Goal: Information Seeking & Learning: Find specific page/section

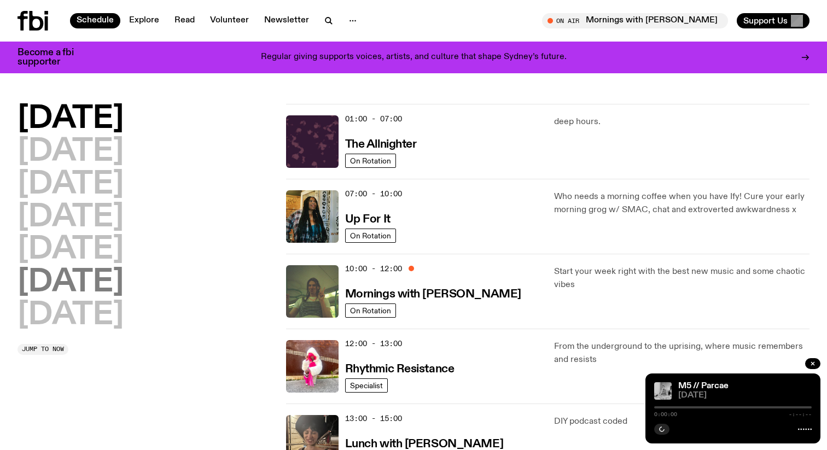
click at [88, 273] on h2 "[DATE]" at bounding box center [71, 283] width 106 height 31
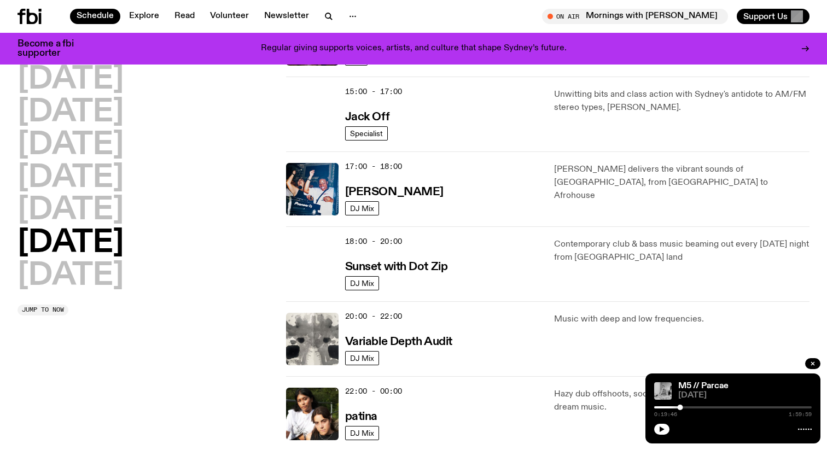
scroll to position [552, 0]
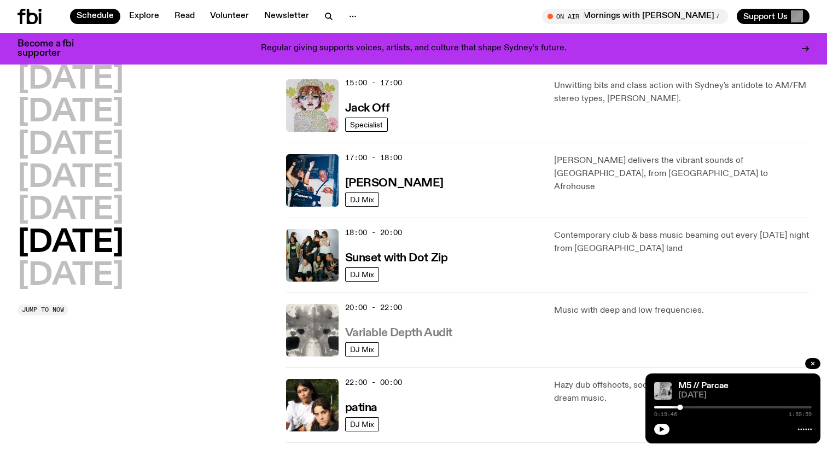
click at [402, 333] on h3 "Variable Depth Audit" at bounding box center [398, 333] width 107 height 11
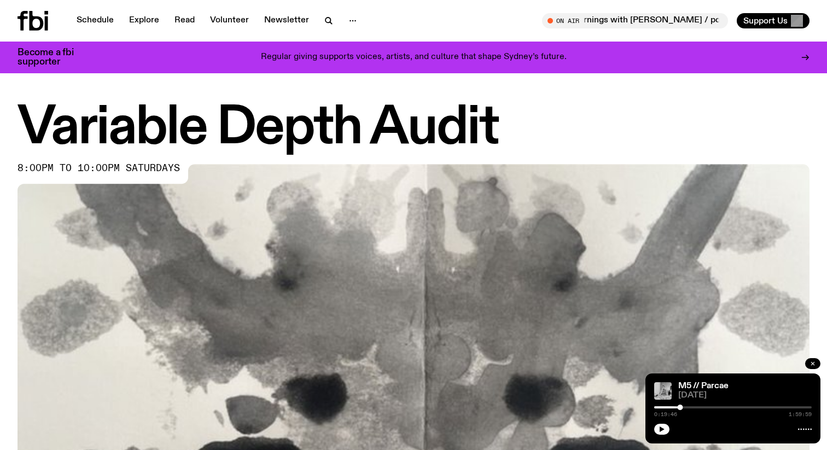
click at [812, 364] on icon "button" at bounding box center [813, 363] width 3 height 3
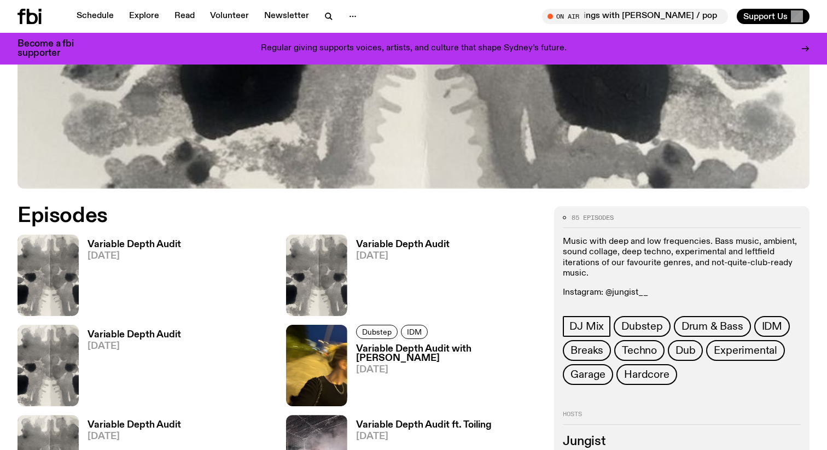
scroll to position [427, 0]
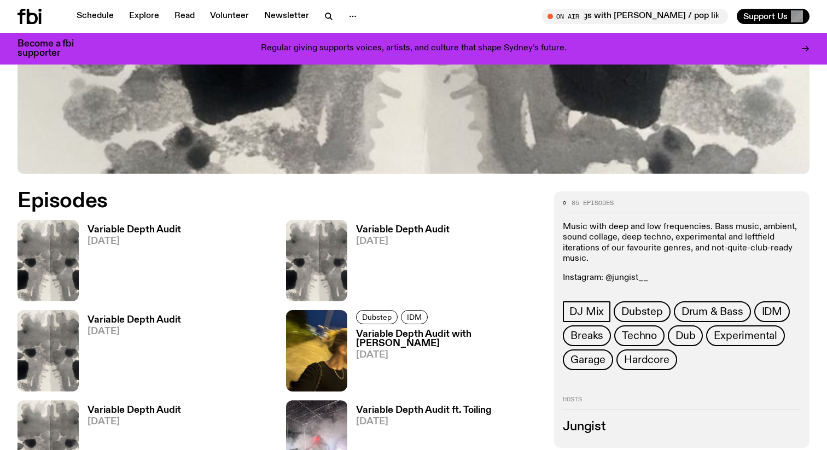
click at [144, 225] on h3 "Variable Depth Audit" at bounding box center [135, 229] width 94 height 9
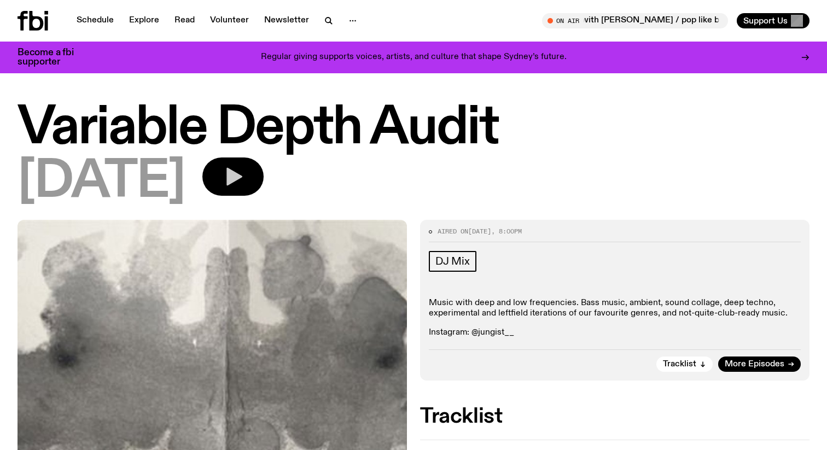
click at [242, 180] on icon "button" at bounding box center [235, 177] width 16 height 18
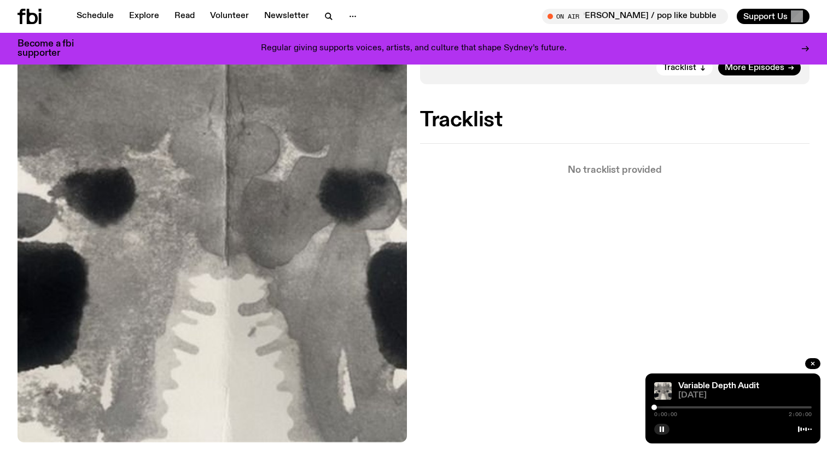
scroll to position [287, 0]
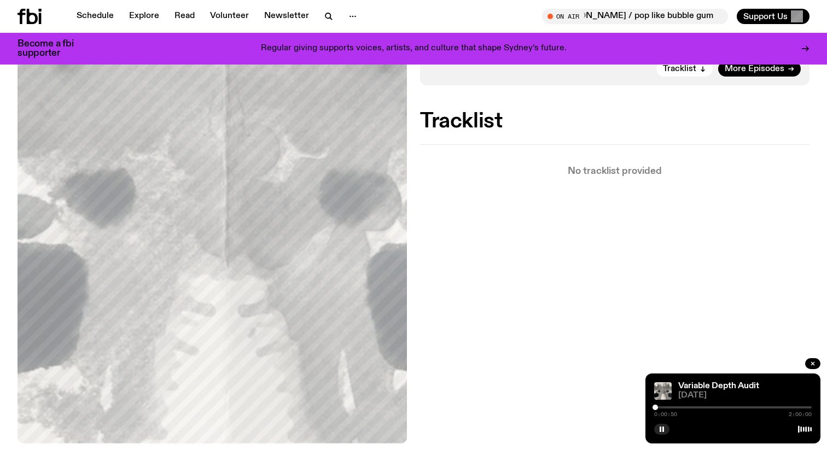
click at [656, 408] on div at bounding box center [655, 407] width 5 height 5
click at [657, 408] on div at bounding box center [656, 407] width 5 height 5
click at [658, 408] on div at bounding box center [657, 407] width 5 height 5
click at [656, 408] on div at bounding box center [655, 407] width 5 height 5
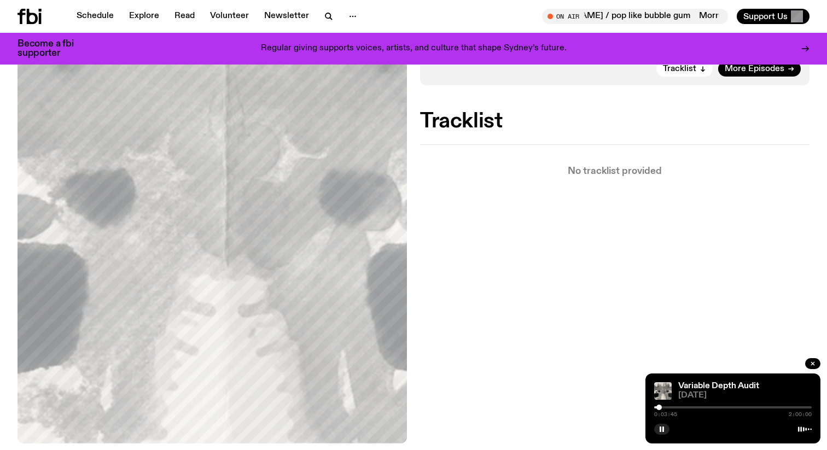
click at [661, 407] on div at bounding box center [659, 407] width 5 height 5
drag, startPoint x: 661, startPoint y: 407, endPoint x: 667, endPoint y: 407, distance: 6.0
click at [663, 407] on div at bounding box center [660, 407] width 5 height 5
drag, startPoint x: 667, startPoint y: 407, endPoint x: 676, endPoint y: 407, distance: 9.3
click at [674, 407] on div at bounding box center [671, 407] width 5 height 5
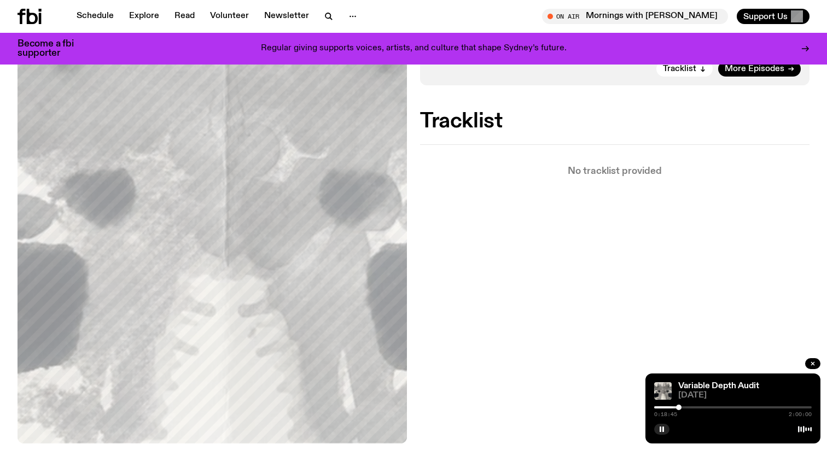
click at [679, 409] on div at bounding box center [678, 407] width 5 height 5
click at [681, 408] on div at bounding box center [680, 407] width 5 height 5
click at [685, 408] on div at bounding box center [683, 407] width 5 height 5
click at [683, 409] on div at bounding box center [683, 407] width 5 height 5
click at [681, 409] on div at bounding box center [681, 407] width 5 height 5
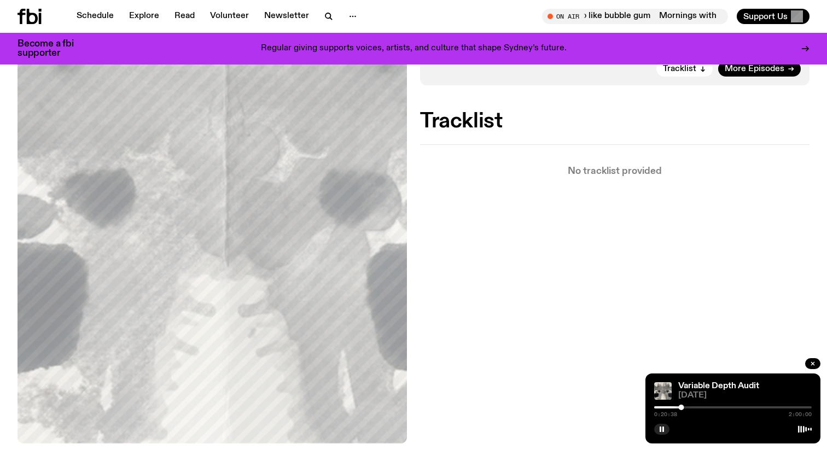
click at [436, 124] on h2 "Tracklist" at bounding box center [615, 122] width 390 height 20
drag, startPoint x: 688, startPoint y: 408, endPoint x: 695, endPoint y: 408, distance: 6.6
click at [693, 408] on div at bounding box center [689, 407] width 5 height 5
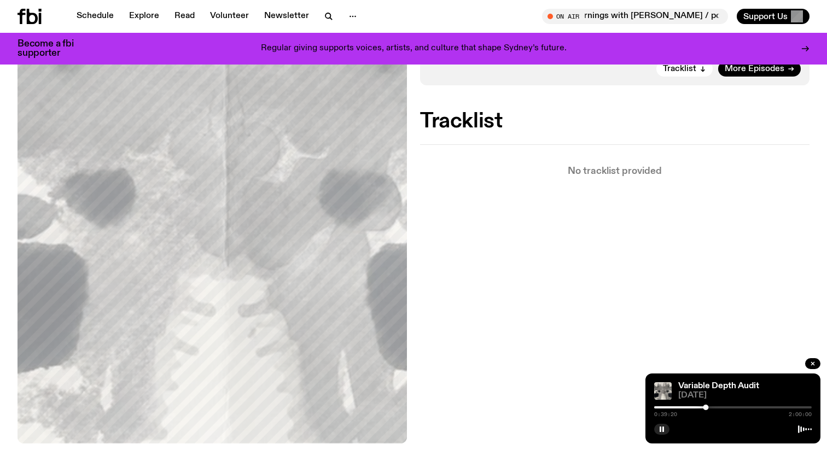
click at [482, 123] on h2 "Tracklist" at bounding box center [615, 122] width 390 height 20
drag, startPoint x: 714, startPoint y: 409, endPoint x: 725, endPoint y: 407, distance: 11.2
click at [717, 407] on div at bounding box center [713, 407] width 5 height 5
click at [723, 407] on div at bounding box center [723, 407] width 5 height 5
click at [721, 407] on div at bounding box center [721, 407] width 5 height 5
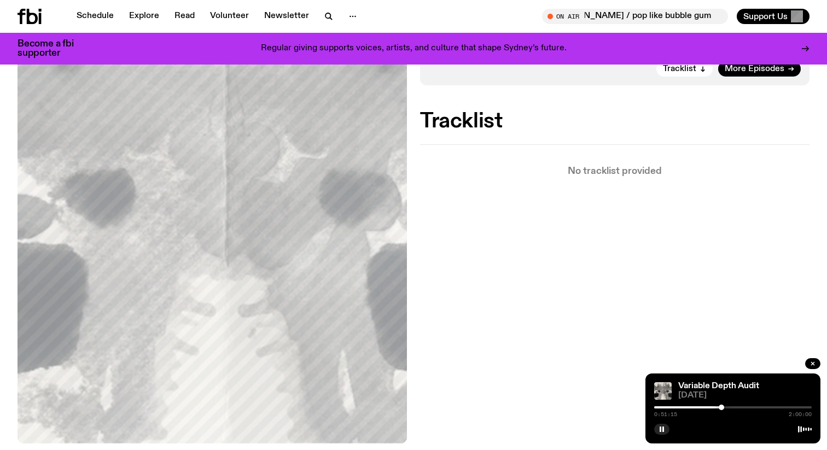
click at [724, 407] on div at bounding box center [721, 407] width 5 height 5
click at [726, 407] on div at bounding box center [723, 407] width 5 height 5
click at [731, 407] on div at bounding box center [730, 407] width 5 height 5
click at [735, 407] on div at bounding box center [731, 407] width 5 height 5
click at [737, 407] on div at bounding box center [736, 407] width 5 height 5
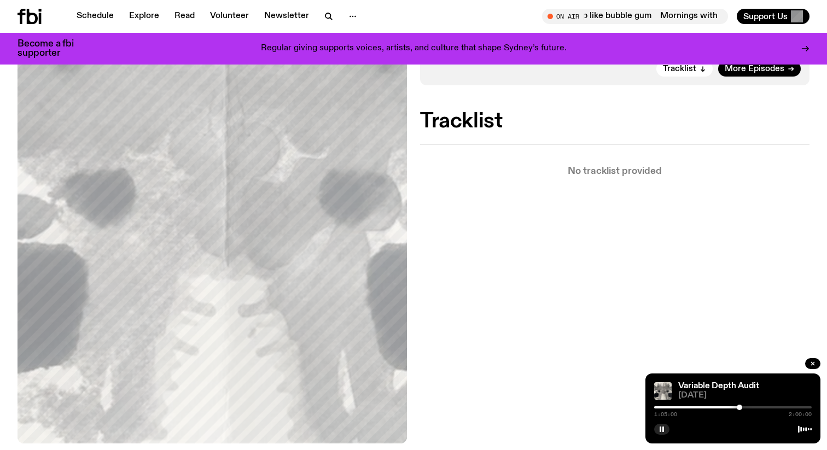
click at [740, 407] on div at bounding box center [739, 407] width 5 height 5
click at [741, 407] on div at bounding box center [740, 407] width 5 height 5
click at [744, 409] on div at bounding box center [743, 407] width 5 height 5
click at [746, 406] on div at bounding box center [746, 407] width 5 height 5
click at [748, 406] on div at bounding box center [746, 407] width 5 height 5
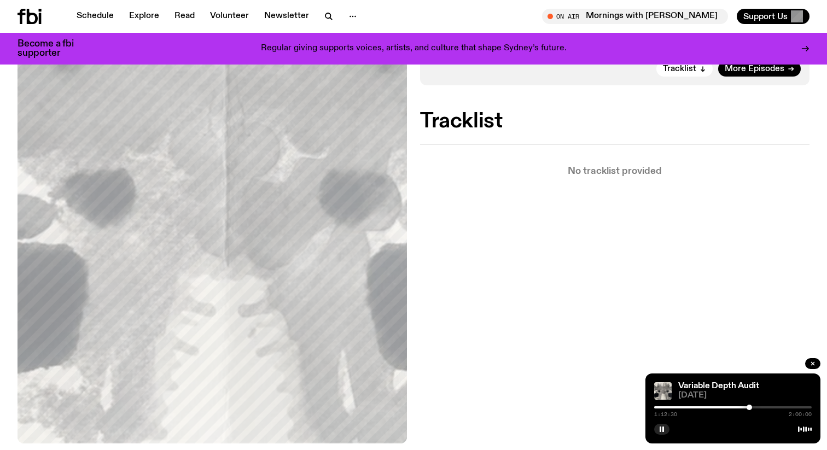
click at [750, 407] on div at bounding box center [749, 407] width 5 height 5
click at [751, 407] on div at bounding box center [749, 407] width 5 height 5
click at [755, 407] on div at bounding box center [754, 407] width 5 height 5
click at [757, 407] on div at bounding box center [754, 407] width 5 height 5
click at [760, 407] on div at bounding box center [758, 407] width 5 height 5
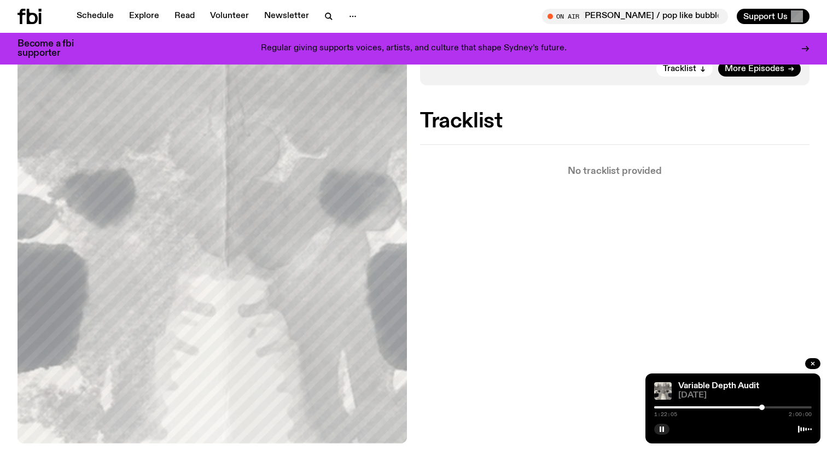
click at [762, 407] on div at bounding box center [762, 407] width 5 height 5
click at [767, 407] on div at bounding box center [763, 407] width 5 height 5
click at [770, 408] on div at bounding box center [769, 407] width 5 height 5
click at [772, 408] on div at bounding box center [771, 407] width 5 height 5
click at [775, 408] on div at bounding box center [774, 407] width 5 height 5
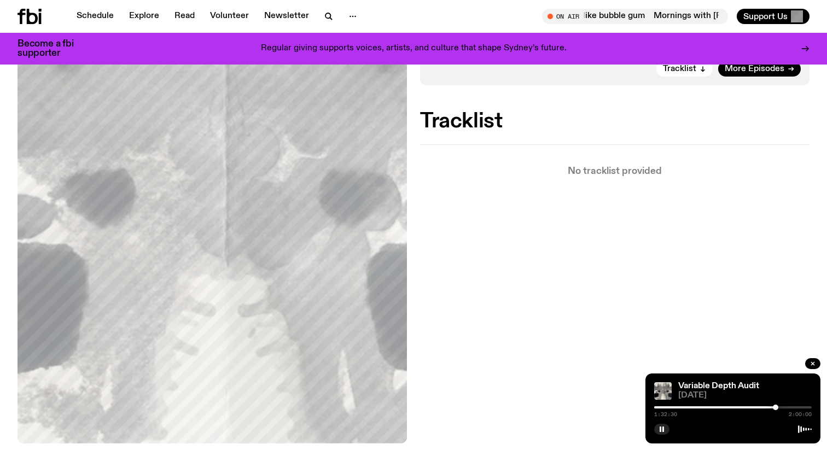
click at [776, 408] on div at bounding box center [775, 407] width 5 height 5
click at [778, 408] on div at bounding box center [777, 407] width 5 height 5
click at [780, 408] on div at bounding box center [780, 407] width 5 height 5
click at [779, 409] on div at bounding box center [779, 407] width 5 height 5
click at [778, 410] on div at bounding box center [777, 407] width 5 height 5
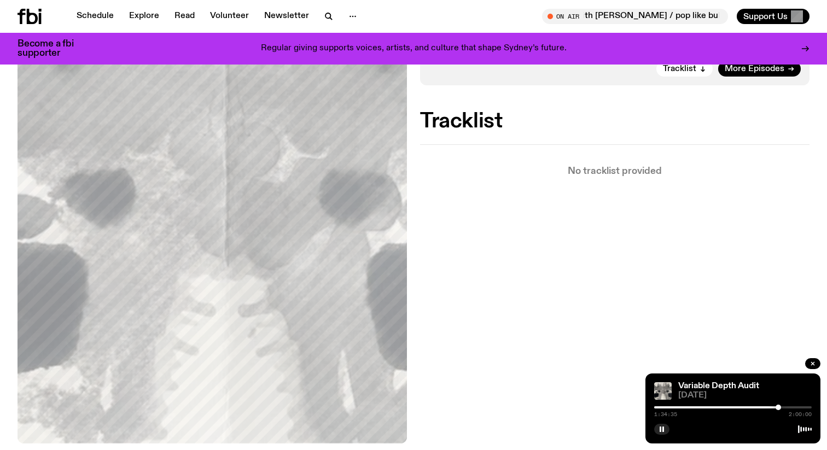
click at [779, 408] on div at bounding box center [778, 407] width 5 height 5
click at [779, 408] on div at bounding box center [779, 407] width 5 height 5
click at [780, 408] on div at bounding box center [780, 407] width 5 height 5
click at [776, 409] on div at bounding box center [777, 407] width 5 height 5
click at [773, 409] on div at bounding box center [773, 407] width 5 height 5
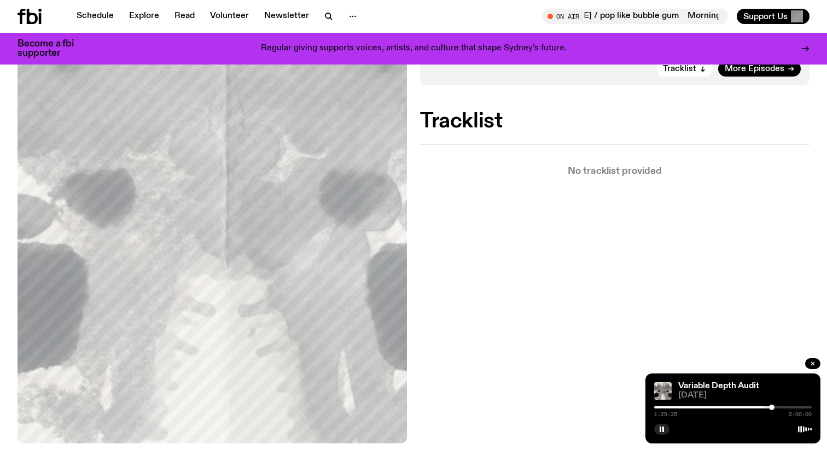
click at [772, 408] on div at bounding box center [771, 407] width 5 height 5
click at [771, 408] on div at bounding box center [770, 407] width 5 height 5
click at [769, 408] on div at bounding box center [770, 407] width 5 height 5
click at [768, 408] on div at bounding box center [768, 407] width 5 height 5
click at [766, 409] on div at bounding box center [765, 407] width 5 height 5
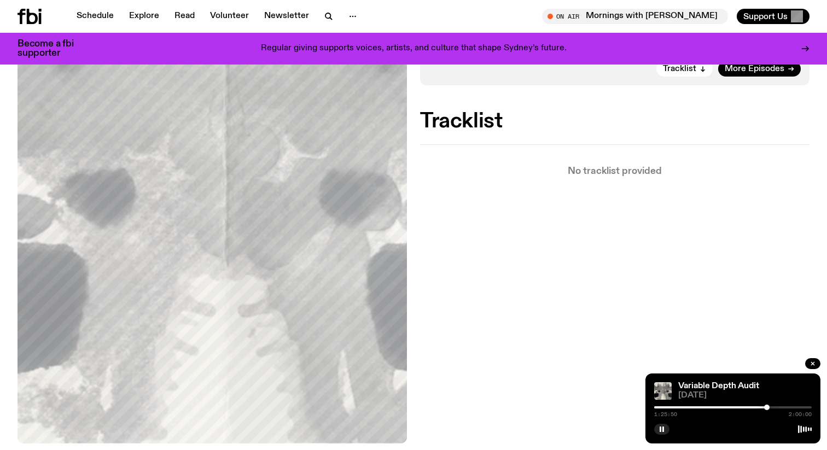
click at [767, 408] on div at bounding box center [767, 407] width 5 height 5
click at [768, 408] on div at bounding box center [768, 407] width 5 height 5
click at [771, 408] on div at bounding box center [768, 407] width 5 height 5
click at [774, 408] on div at bounding box center [771, 407] width 5 height 5
drag, startPoint x: 774, startPoint y: 408, endPoint x: 780, endPoint y: 408, distance: 6.0
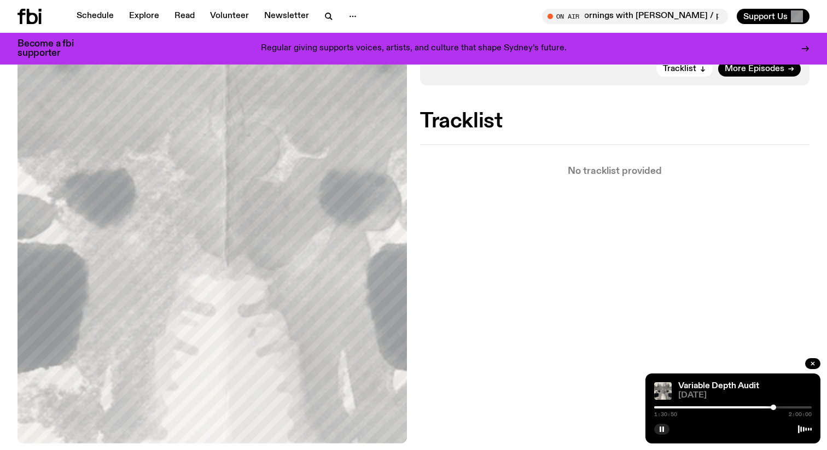
click at [777, 408] on div at bounding box center [773, 407] width 5 height 5
click at [781, 408] on div at bounding box center [780, 407] width 5 height 5
click at [783, 408] on div at bounding box center [782, 407] width 5 height 5
click at [785, 408] on div at bounding box center [783, 407] width 5 height 5
click at [787, 409] on div at bounding box center [786, 407] width 5 height 5
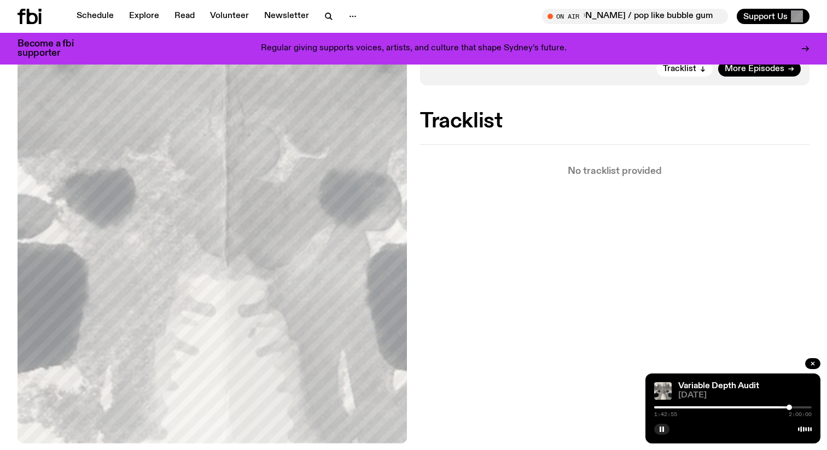
click at [790, 409] on div at bounding box center [789, 407] width 5 height 5
click at [792, 409] on div at bounding box center [791, 407] width 5 height 5
click at [796, 409] on div at bounding box center [793, 407] width 5 height 5
click at [797, 409] on div at bounding box center [795, 407] width 5 height 5
click at [801, 408] on div at bounding box center [800, 407] width 5 height 5
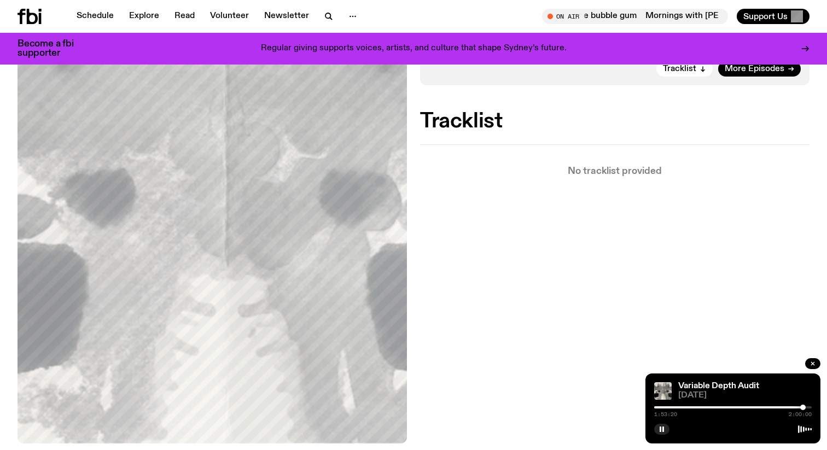
click at [803, 408] on div at bounding box center [803, 407] width 5 height 5
